Goal: Information Seeking & Learning: Learn about a topic

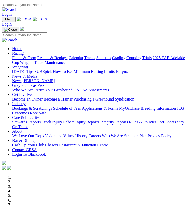
click at [4, 20] on img "Toggle navigation" at bounding box center [4, 20] width 0 height 0
click at [102, 134] on link "Who We Are" at bounding box center [112, 136] width 21 height 4
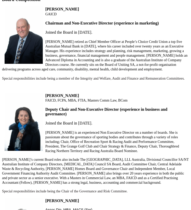
scroll to position [344, 0]
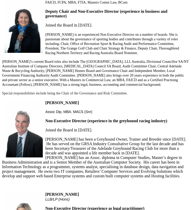
drag, startPoint x: 153, startPoint y: 97, endPoint x: 7, endPoint y: 94, distance: 146.5
click at [7, 94] on div "Who We Are Greyhound Racing SA Limited (GRSA) is the Controlling Body responsib…" at bounding box center [95, 112] width 187 height 545
drag, startPoint x: 151, startPoint y: 96, endPoint x: 57, endPoint y: 95, distance: 94.7
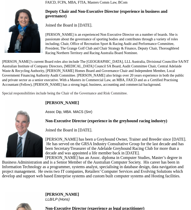
copy span "being a member of the Governance and Risk Committee."
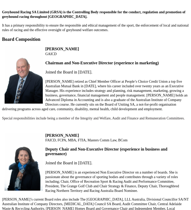
scroll to position [0, 0]
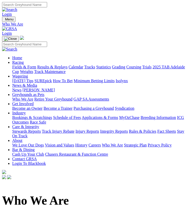
drag, startPoint x: 163, startPoint y: 70, endPoint x: 6, endPoint y: 51, distance: 158.6
copy div "Greyhound Racing SA Limited (GRSA) is the Controlling Body responsible for the …"
click at [4, 20] on img "Toggle navigation" at bounding box center [4, 20] width 0 height 0
click at [22, 138] on link "About" at bounding box center [17, 140] width 10 height 4
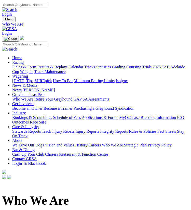
click at [45, 147] on link "Vision and Values" at bounding box center [59, 145] width 29 height 4
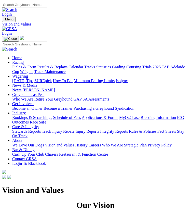
click at [4, 20] on img "Toggle navigation" at bounding box center [4, 20] width 0 height 0
click at [44, 147] on link "We Love Our Dogs" at bounding box center [28, 145] width 32 height 4
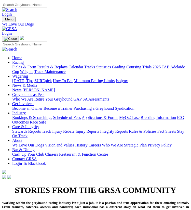
click at [4, 20] on img "Toggle navigation" at bounding box center [4, 20] width 0 height 0
click at [75, 143] on link "History" at bounding box center [81, 145] width 12 height 4
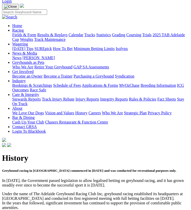
scroll to position [33, 0]
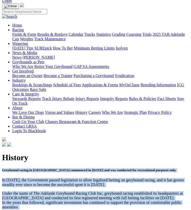
drag, startPoint x: 79, startPoint y: 167, endPoint x: -5, endPoint y: 29, distance: 161.3
copy div "Greyhound racing in [GEOGRAPHIC_DATA] commenced in [DATE] and was conducted for…"
